Goal: Book appointment/travel/reservation

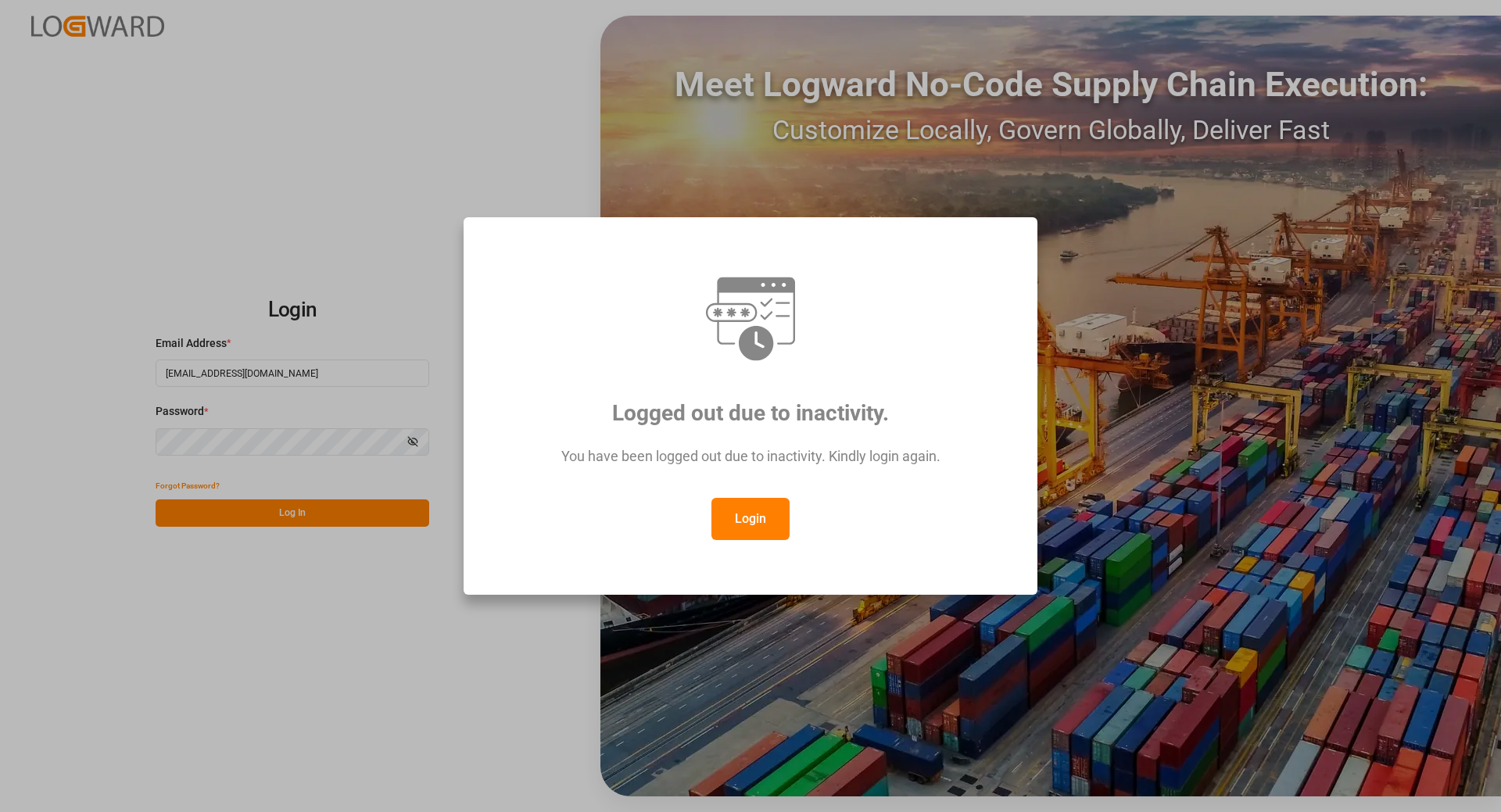
click at [750, 526] on button "Login" at bounding box center [750, 519] width 78 height 42
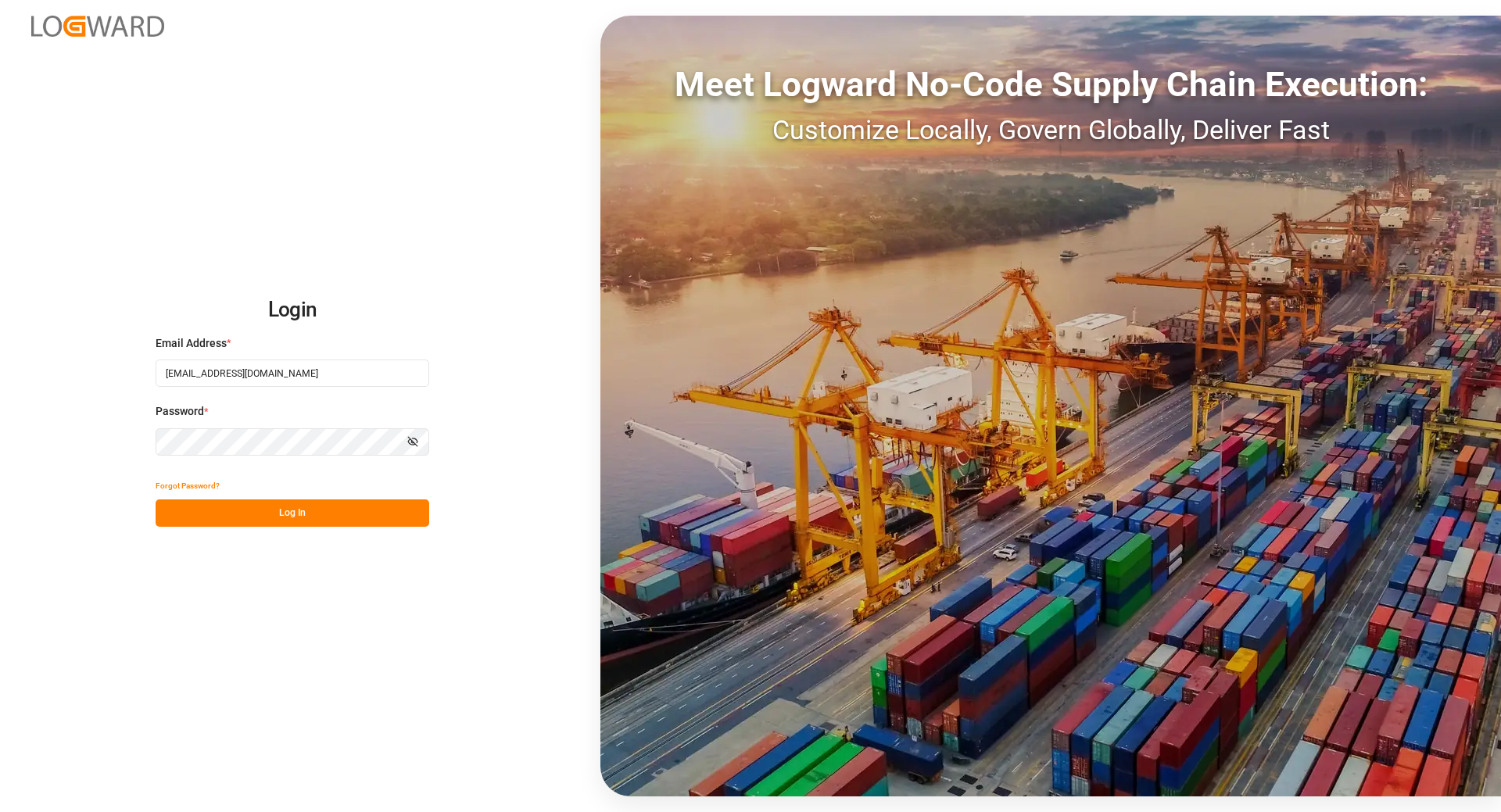
click at [322, 517] on button "Log In" at bounding box center [293, 513] width 273 height 28
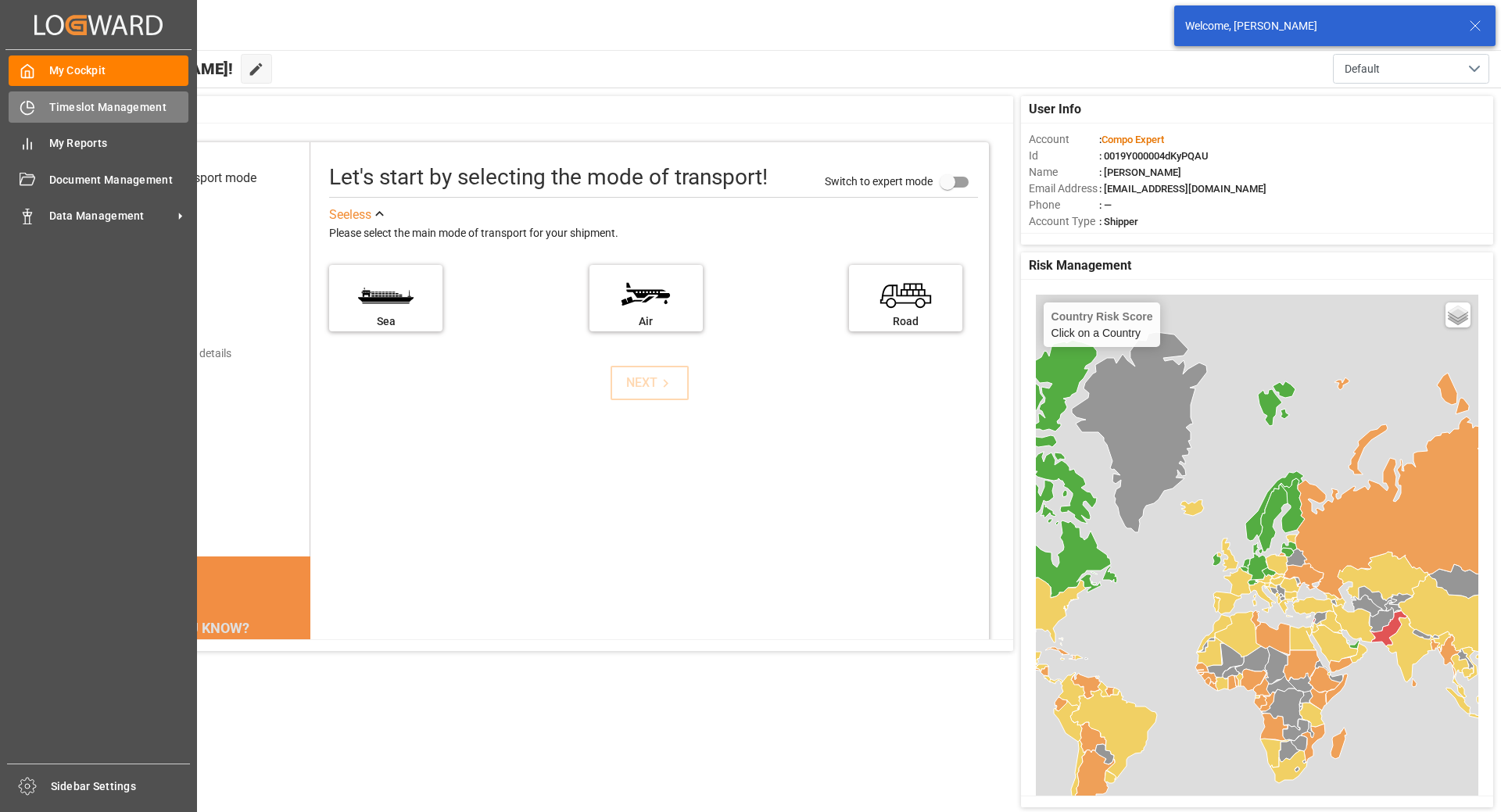
click at [61, 110] on span "Timeslot Management" at bounding box center [119, 107] width 140 height 17
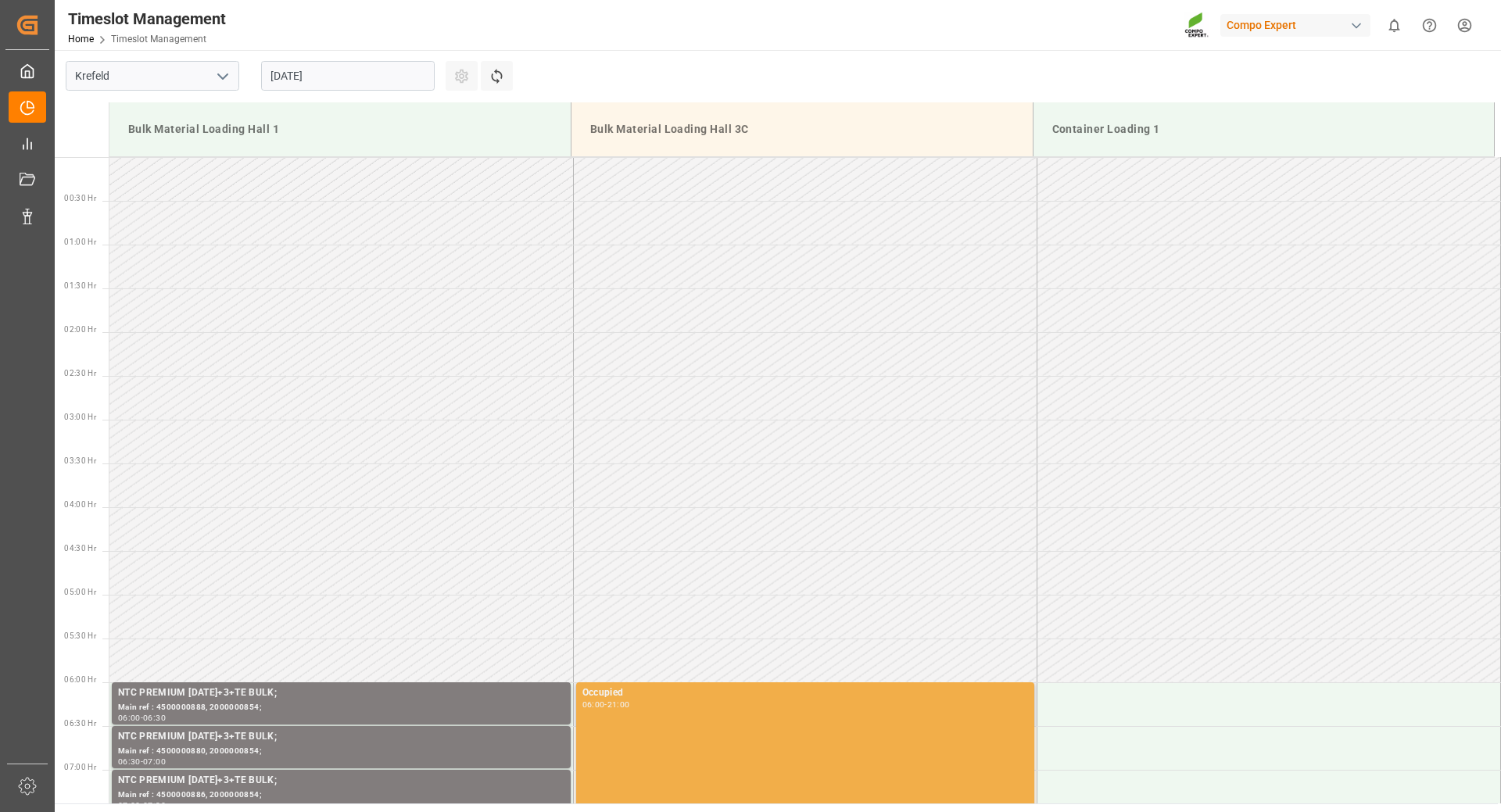
scroll to position [1040, 0]
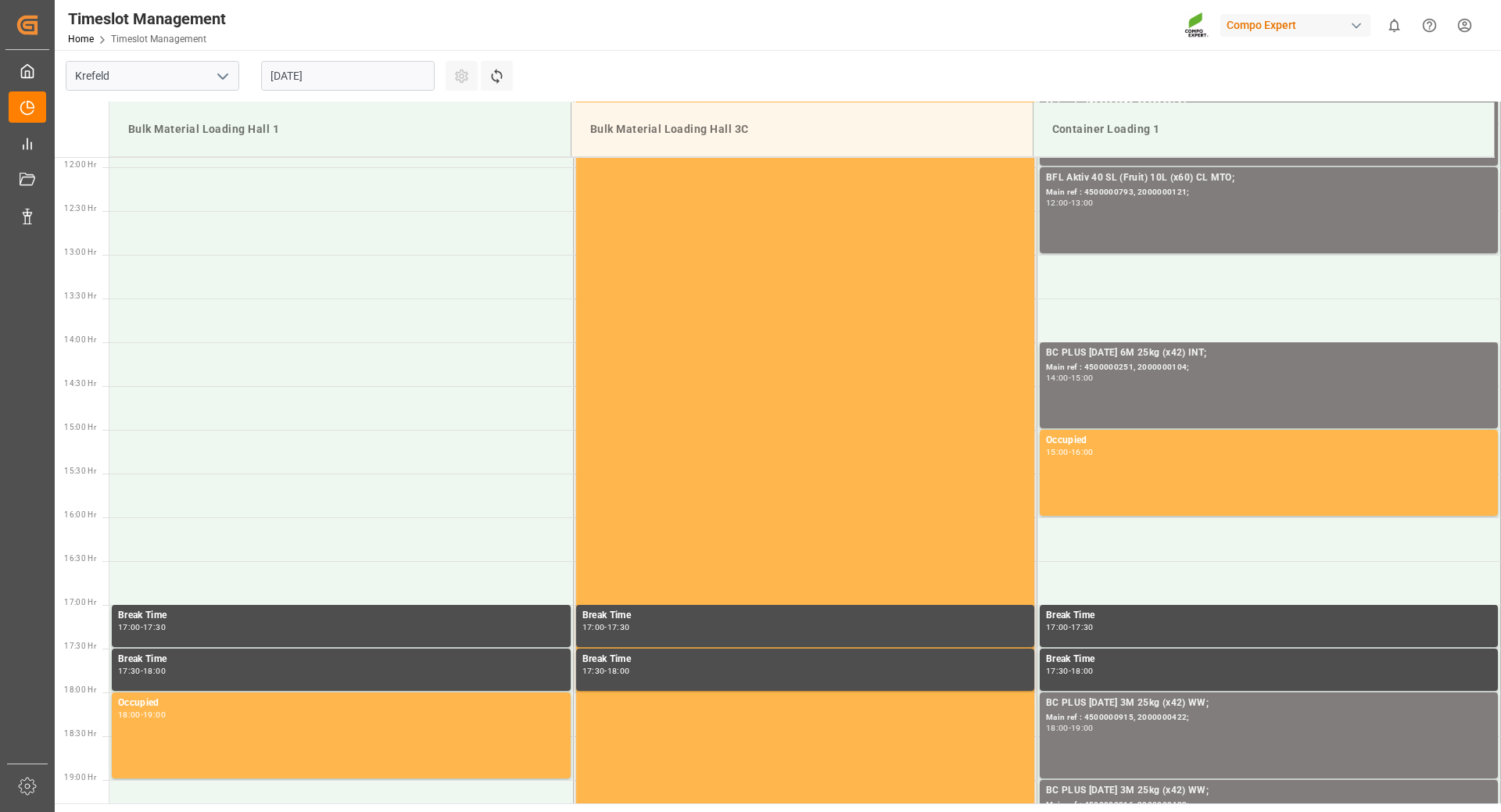
click at [403, 73] on input "[DATE]" at bounding box center [348, 75] width 173 height 29
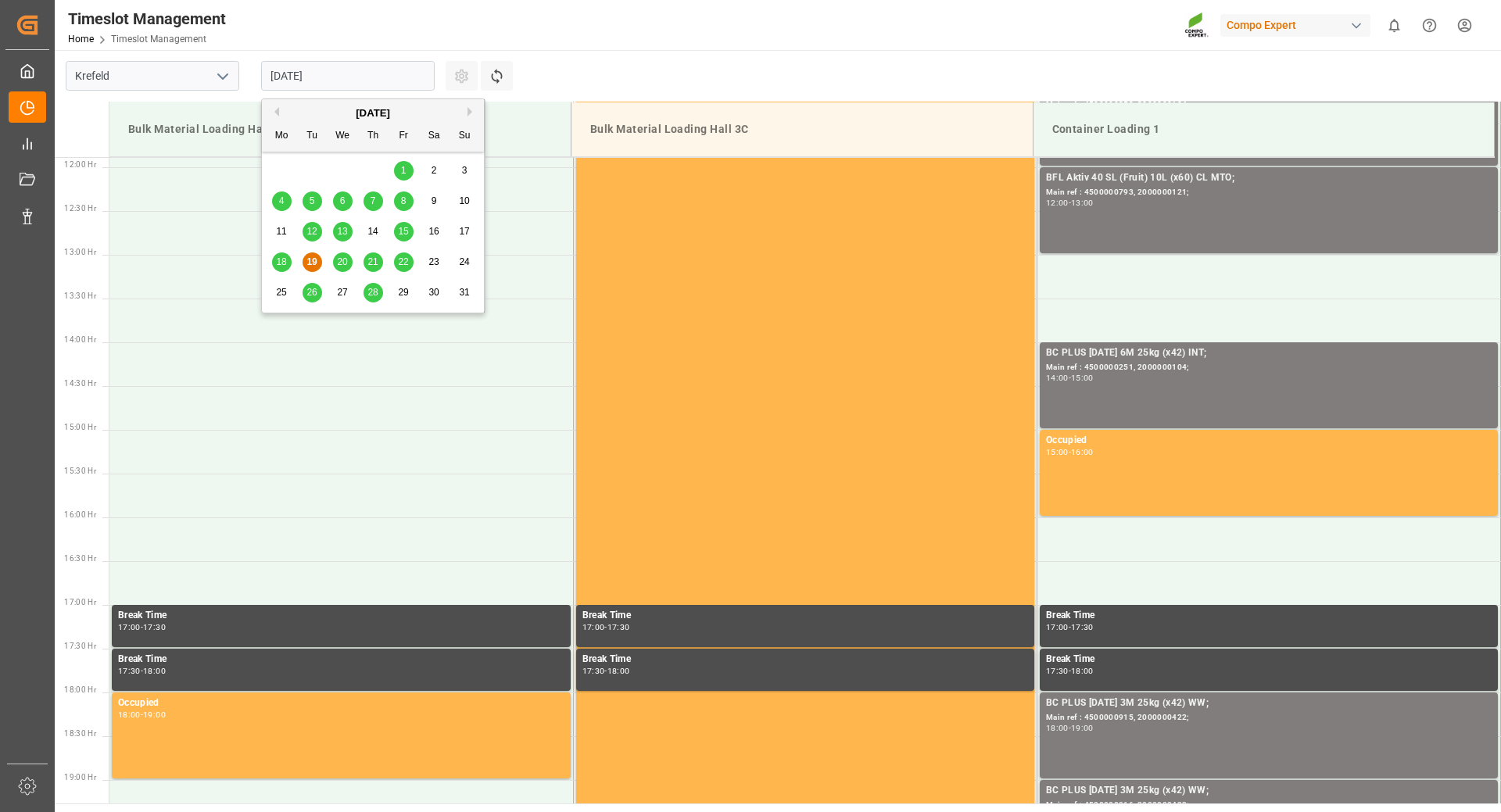
click at [279, 297] on span "25" at bounding box center [281, 293] width 10 height 11
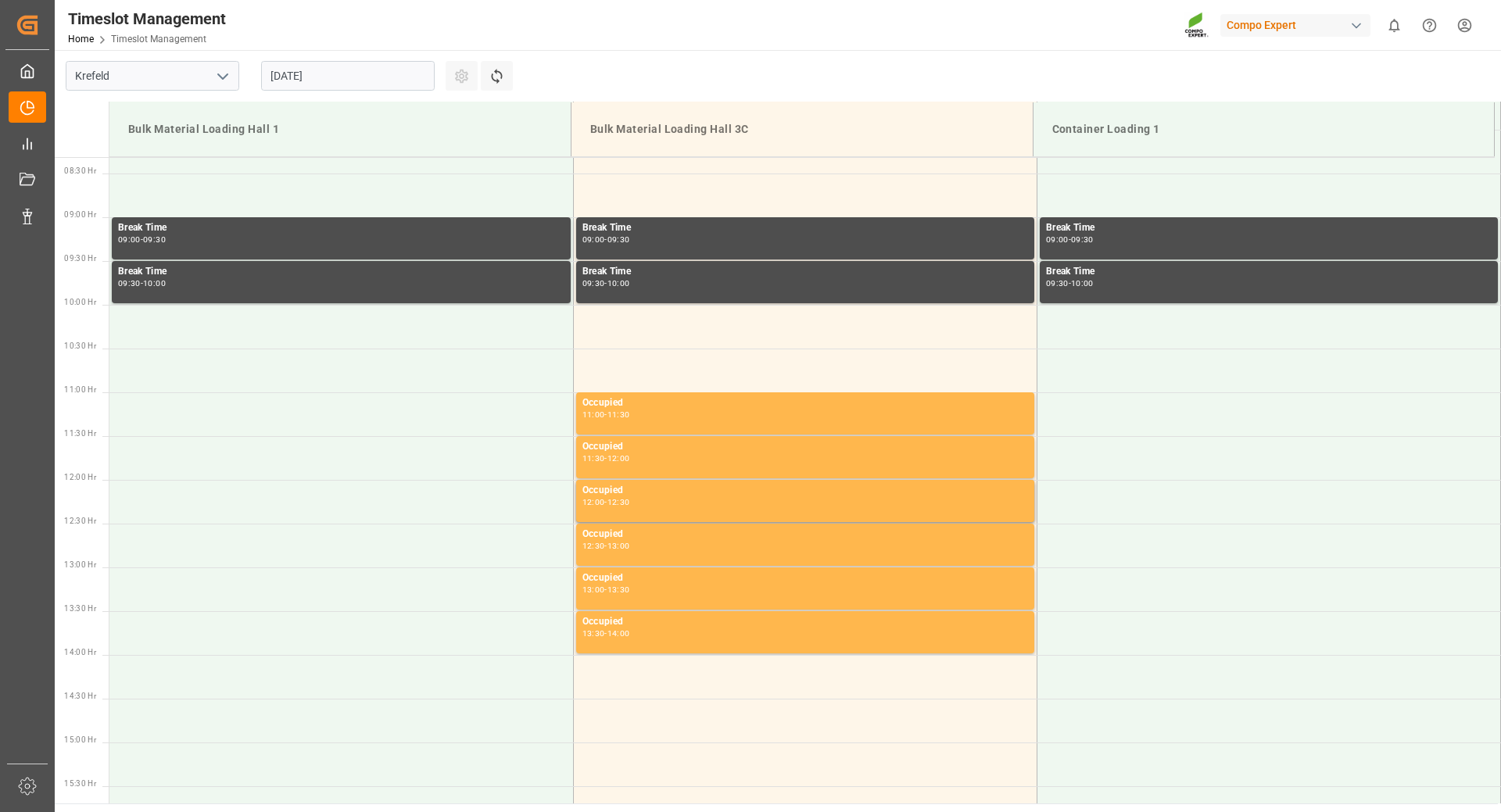
scroll to position [494, 0]
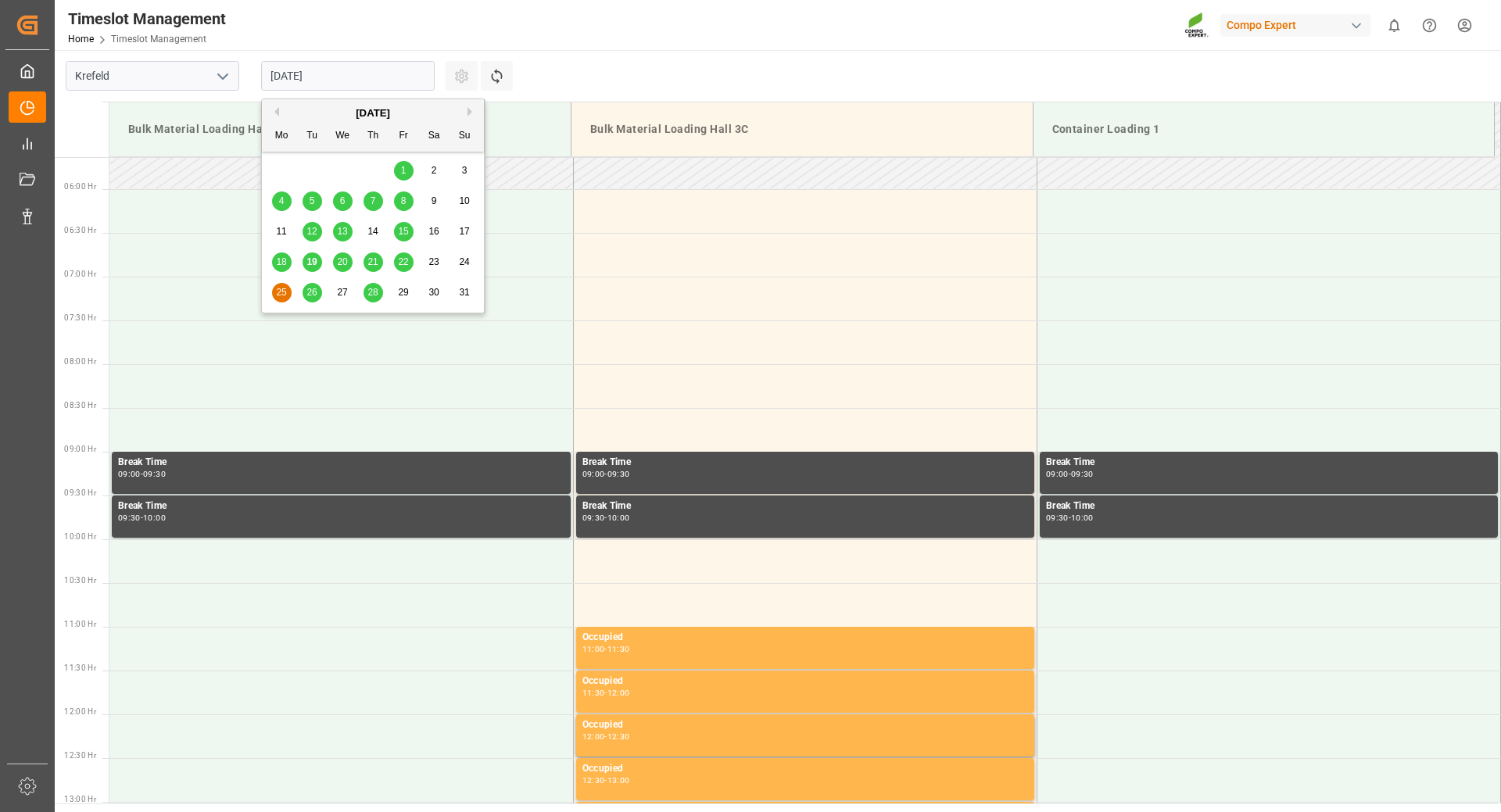
click at [351, 66] on input "[DATE]" at bounding box center [348, 75] width 173 height 29
click at [339, 288] on span "27" at bounding box center [341, 293] width 10 height 11
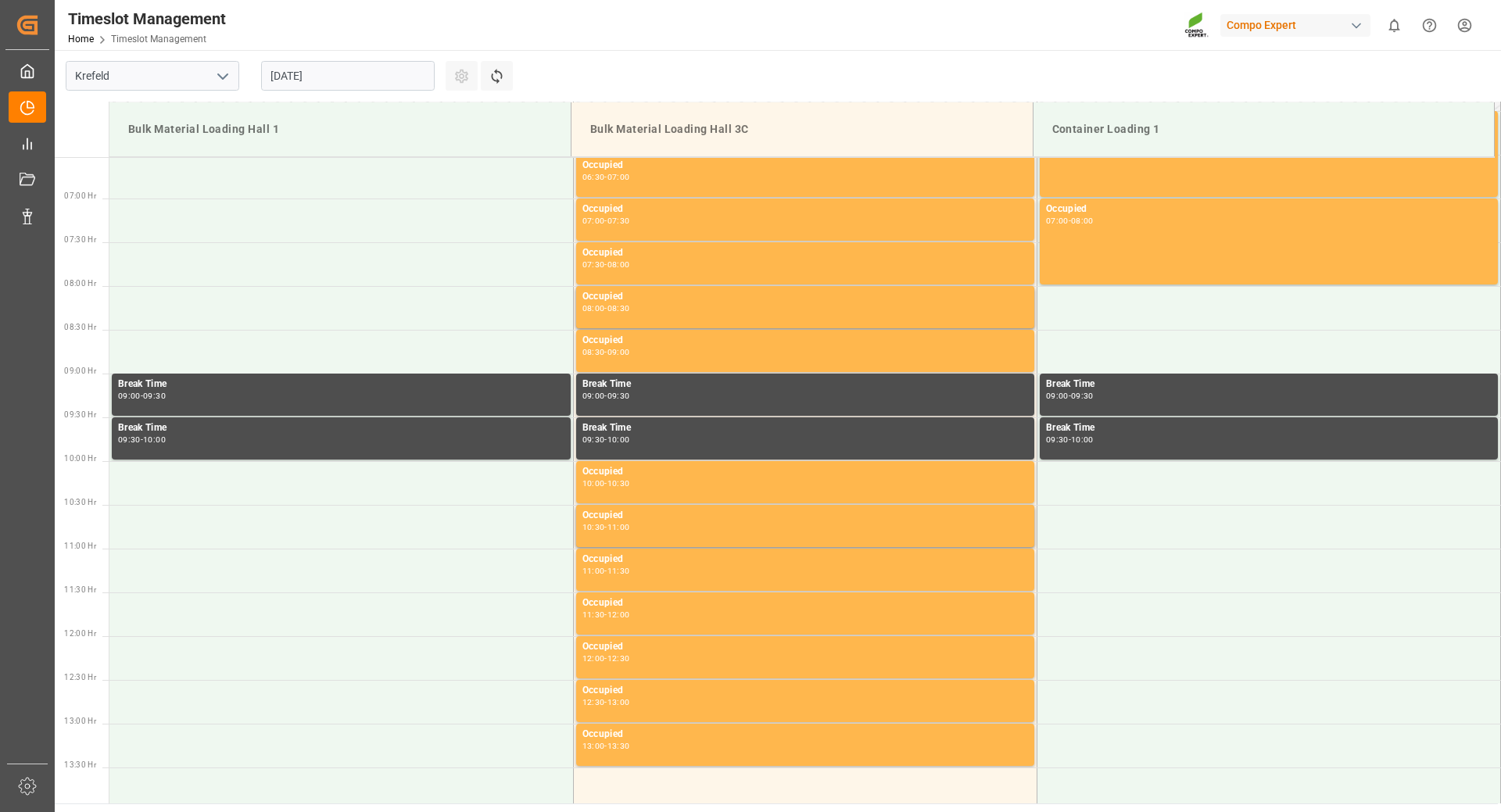
scroll to position [259, 0]
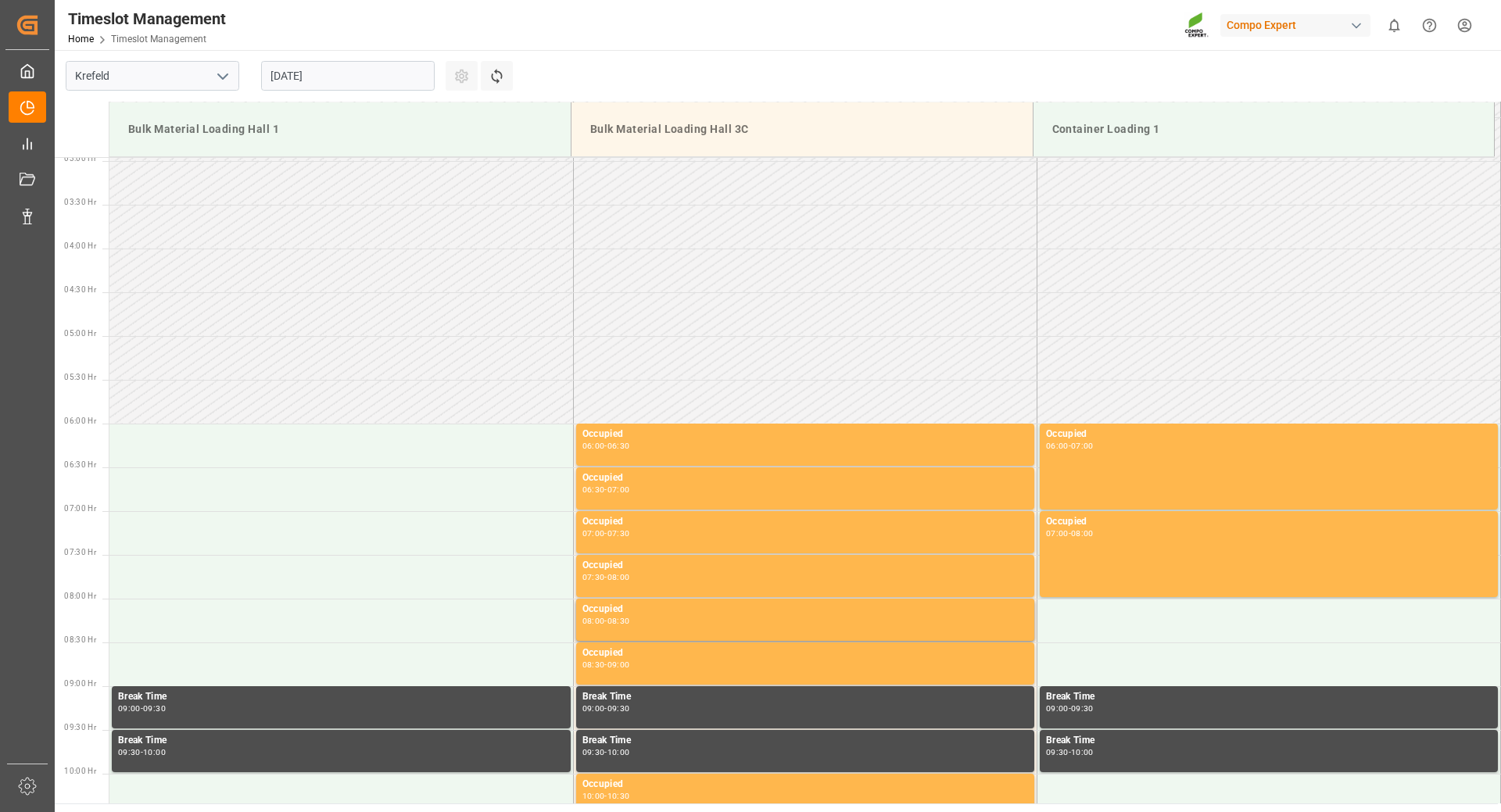
click at [379, 75] on input "[DATE]" at bounding box center [348, 75] width 173 height 29
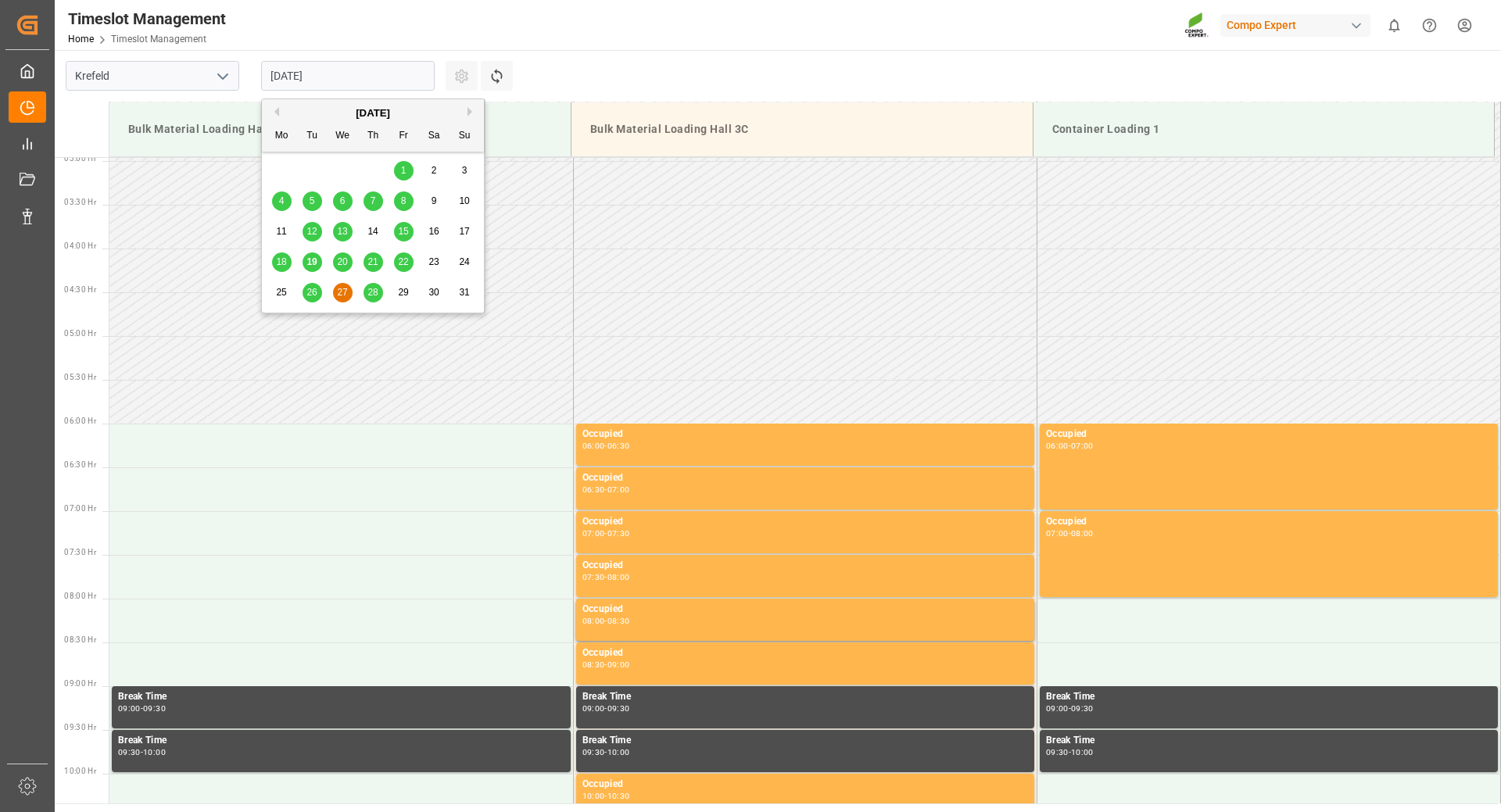
click at [311, 295] on span "26" at bounding box center [311, 293] width 10 height 11
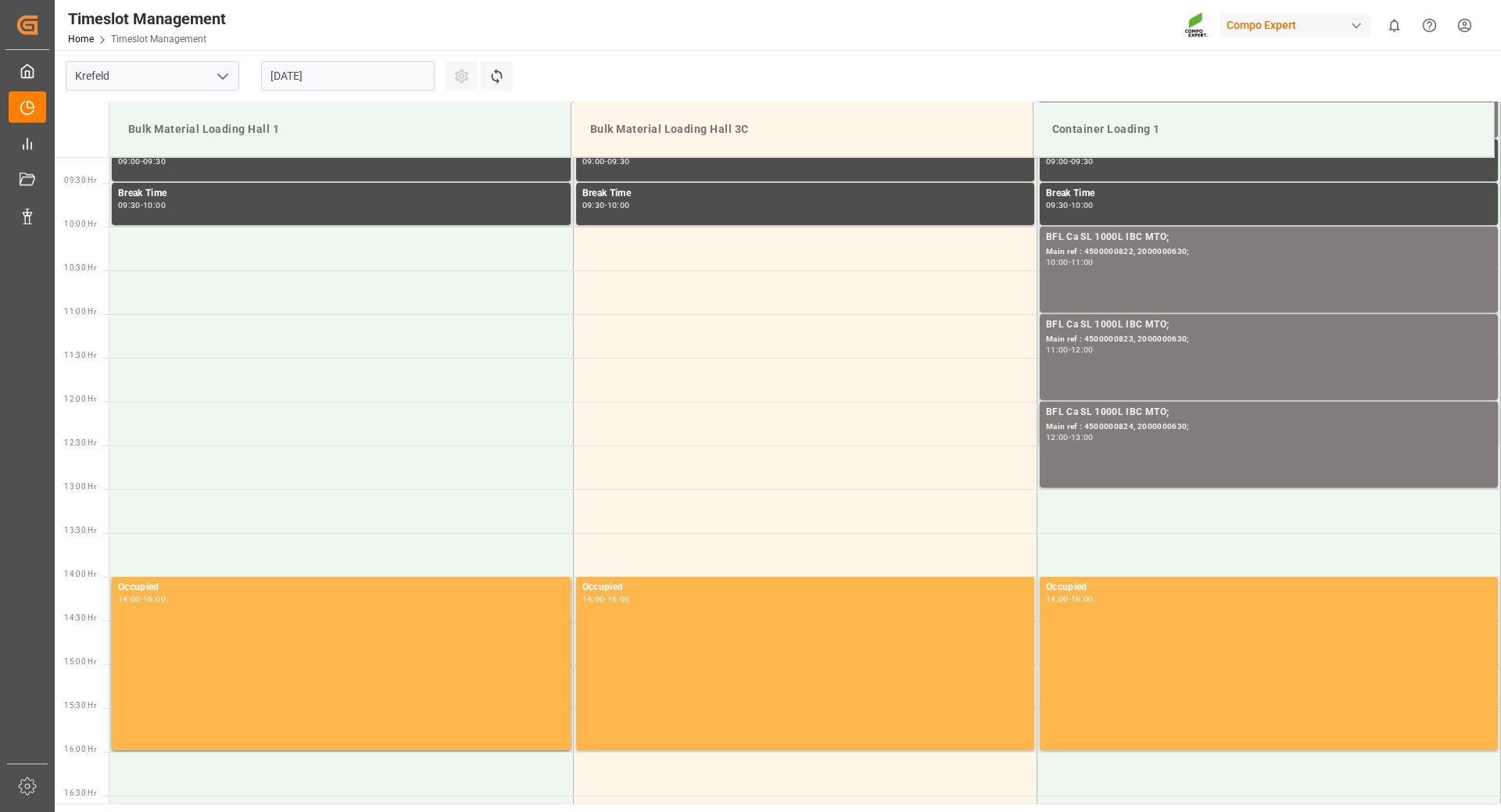
scroll to position [1196, 0]
